Goal: Check status: Check status

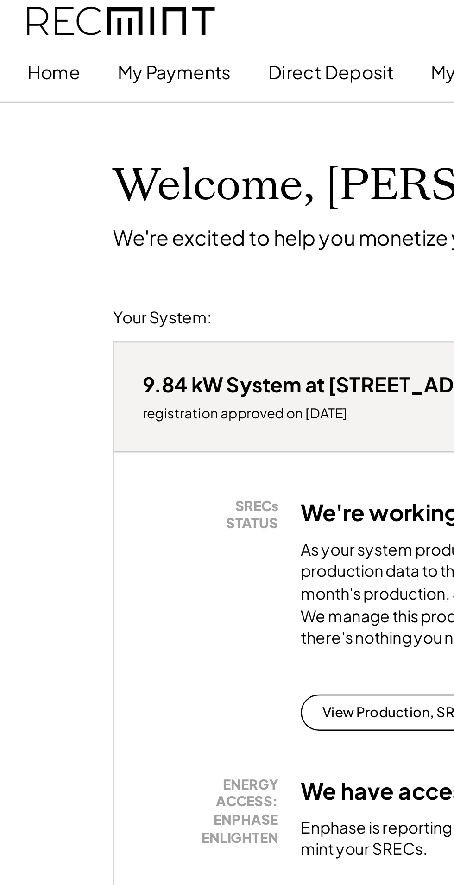
click at [73, 29] on button "My Payments" at bounding box center [71, 29] width 46 height 19
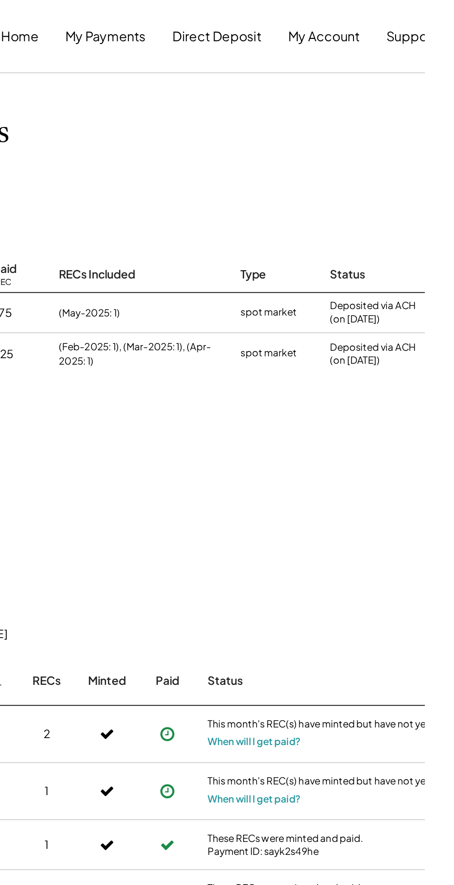
scroll to position [0, 0]
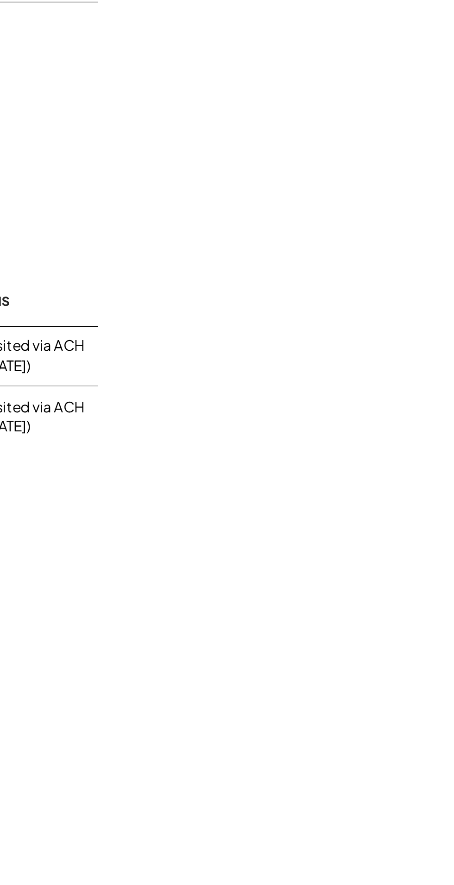
scroll to position [0, 1]
